Goal: Transaction & Acquisition: Subscribe to service/newsletter

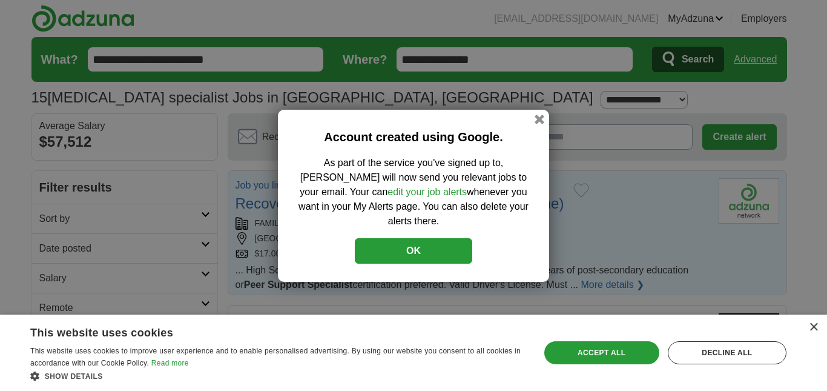
click at [434, 244] on button "OK" at bounding box center [413, 250] width 117 height 25
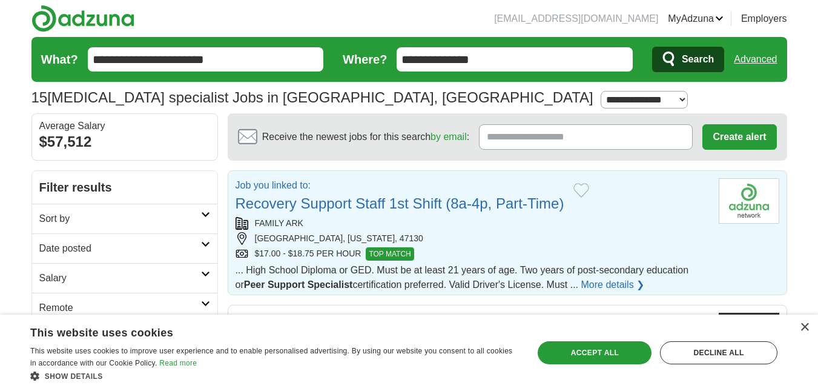
click at [451, 230] on div "FAMILY ARK [GEOGRAPHIC_DATA], [US_STATE], 47130 $17.00 - $18.75 PER HOUR TOP MA…" at bounding box center [473, 239] width 474 height 44
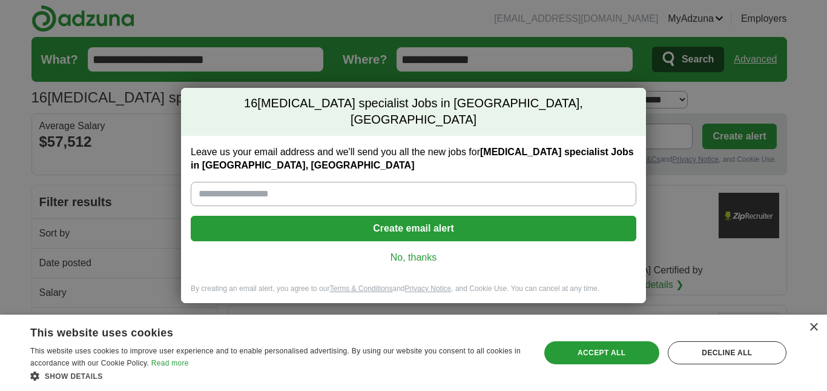
click at [372, 191] on input "Leave us your email address and we'll send you all the new jobs for [MEDICAL_DA…" at bounding box center [414, 194] width 446 height 24
type input "**********"
click at [420, 216] on button "Create email alert" at bounding box center [414, 228] width 446 height 25
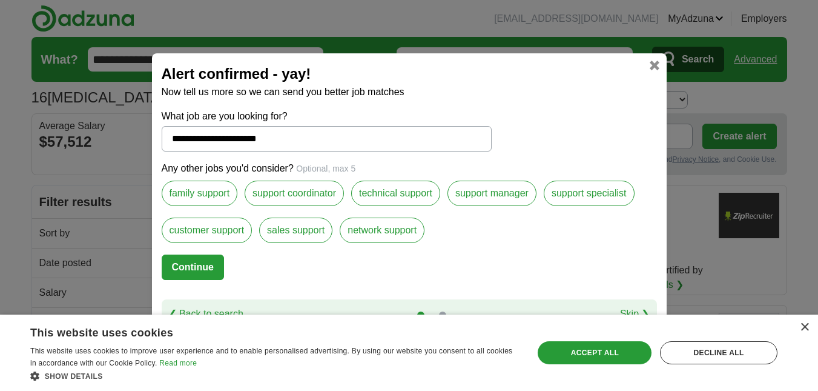
click at [207, 265] on button "Continue" at bounding box center [193, 266] width 62 height 25
select select "**"
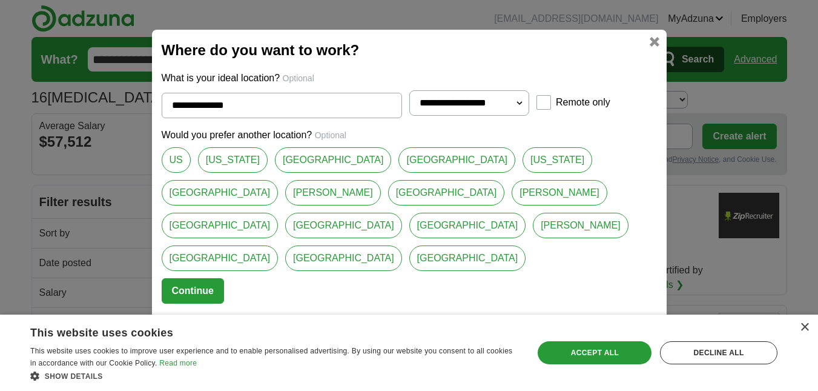
click at [203, 278] on button "Continue" at bounding box center [193, 290] width 62 height 25
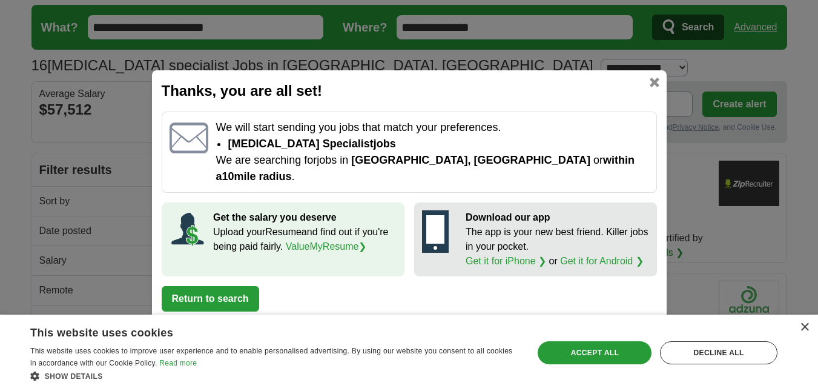
scroll to position [121, 0]
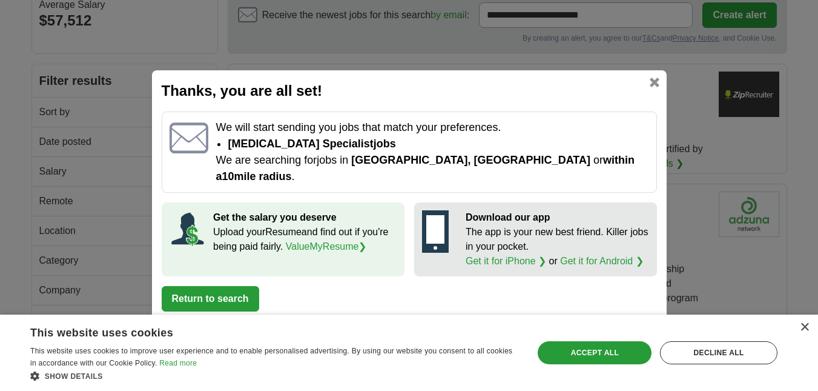
click at [214, 296] on button "Return to search" at bounding box center [210, 298] width 97 height 25
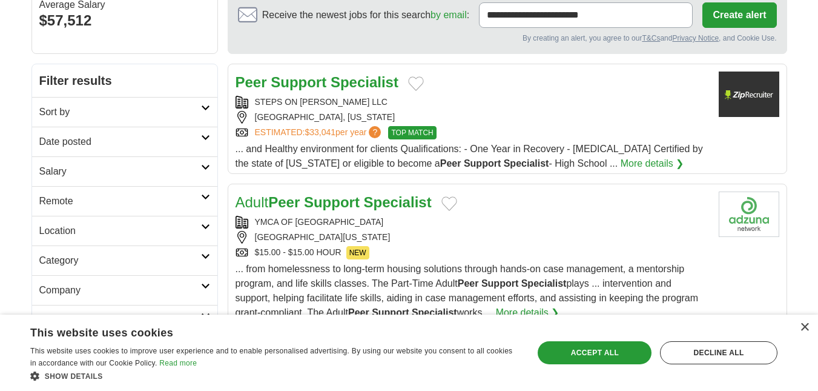
scroll to position [182, 0]
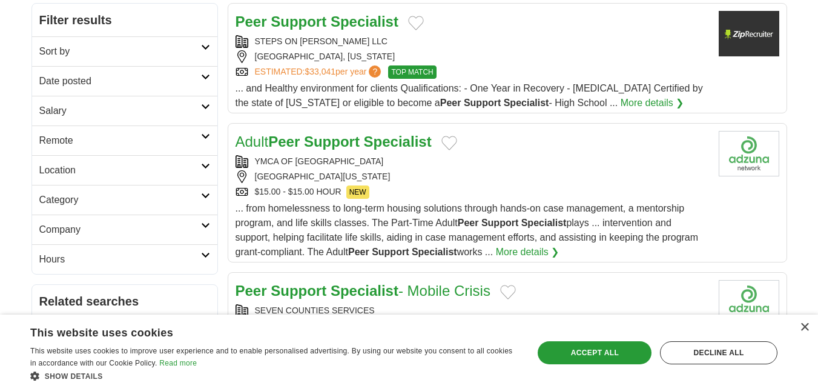
click at [382, 196] on div "$15.00 - $15.00 HOUR NEW" at bounding box center [473, 191] width 474 height 13
click at [448, 177] on div "[GEOGRAPHIC_DATA][US_STATE]" at bounding box center [473, 176] width 474 height 13
